Goal: Navigation & Orientation: Find specific page/section

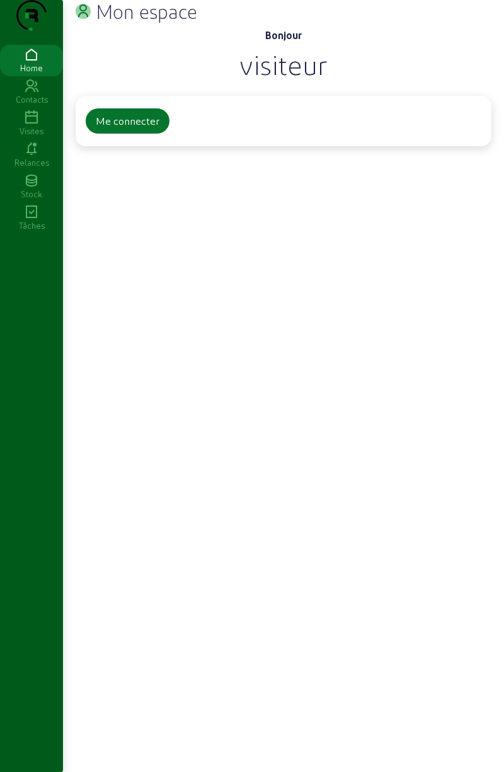
click at [30, 125] on icon at bounding box center [31, 117] width 63 height 15
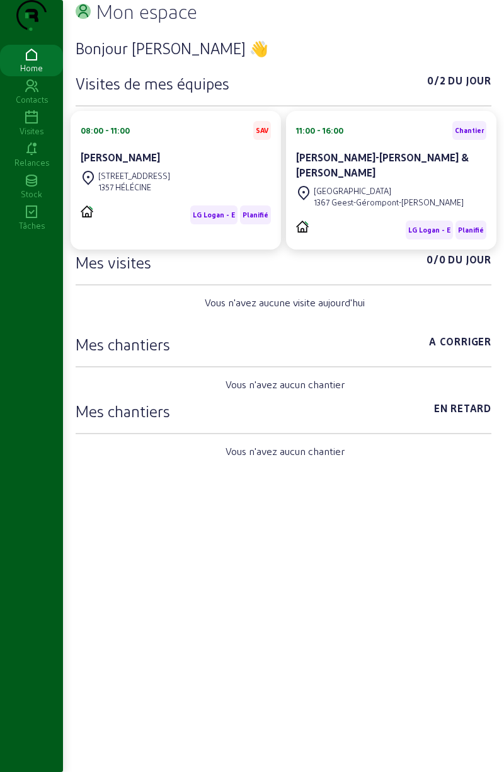
click at [26, 137] on div "Visites" at bounding box center [31, 130] width 63 height 11
